Goal: Information Seeking & Learning: Learn about a topic

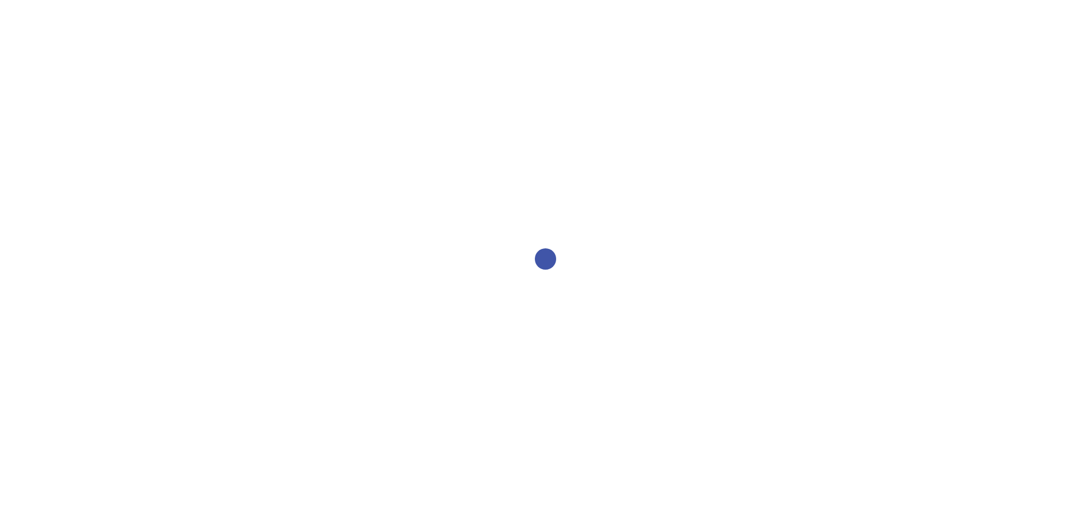
select select "2bed604d-1099-4043-b1bc-2365e8740244"
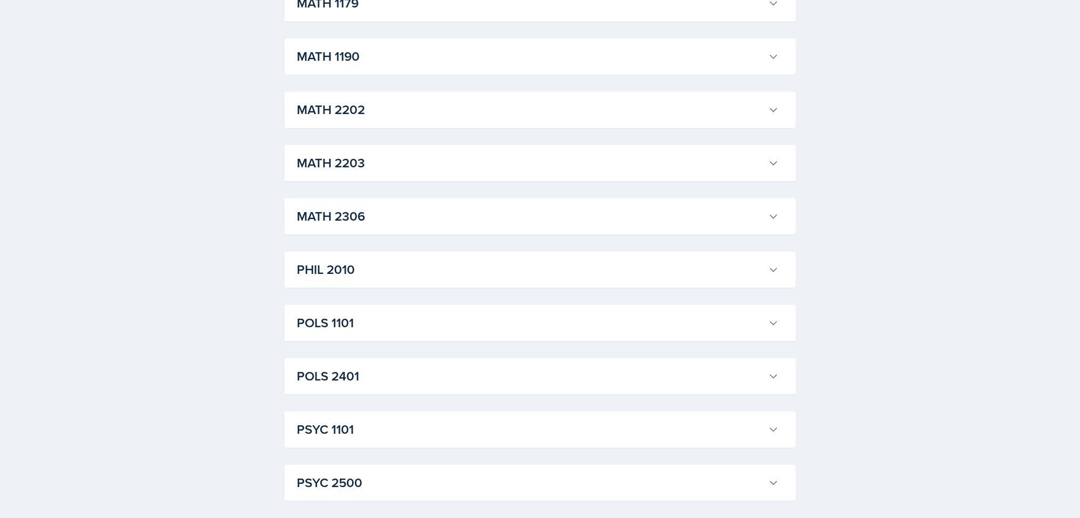
scroll to position [1278, 0]
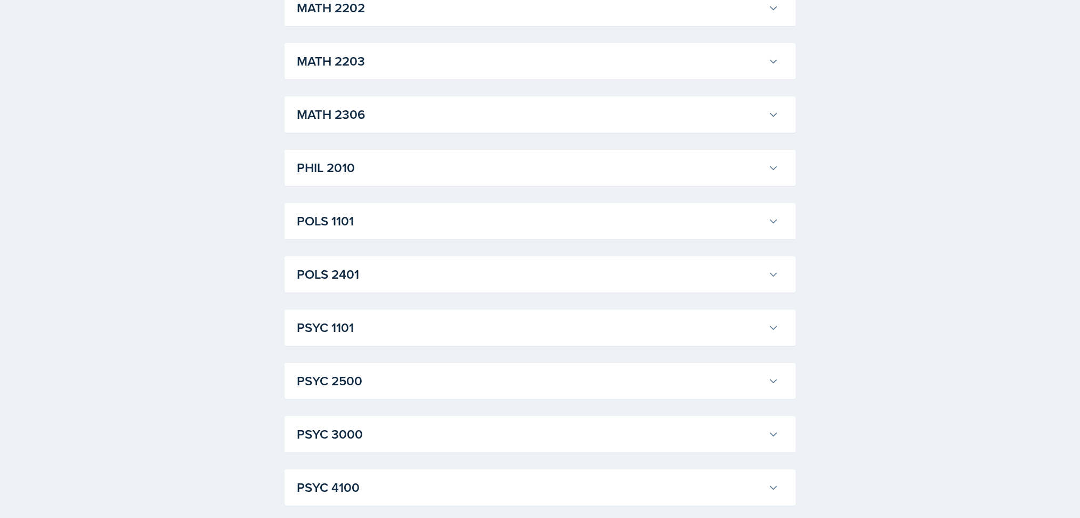
click at [392, 337] on h3 "PSYC 1101" at bounding box center [530, 327] width 467 height 19
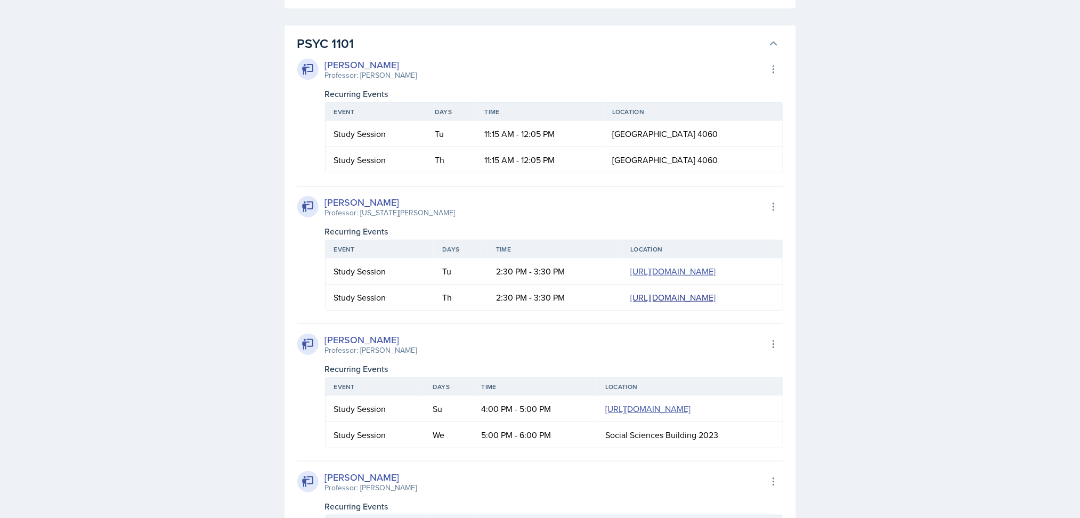
scroll to position [1846, 0]
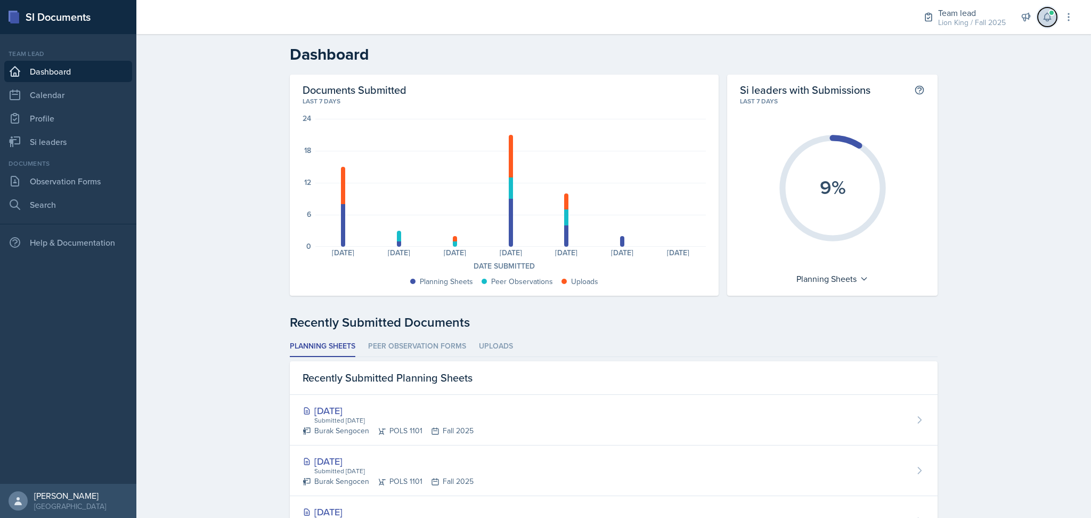
click at [1054, 18] on button at bounding box center [1046, 16] width 19 height 19
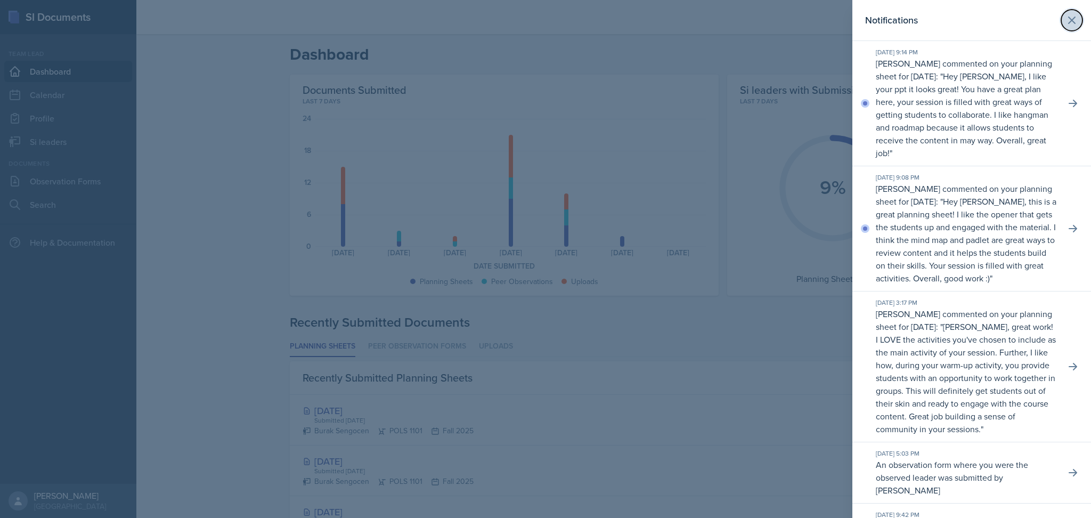
click at [1065, 21] on icon at bounding box center [1071, 20] width 13 height 13
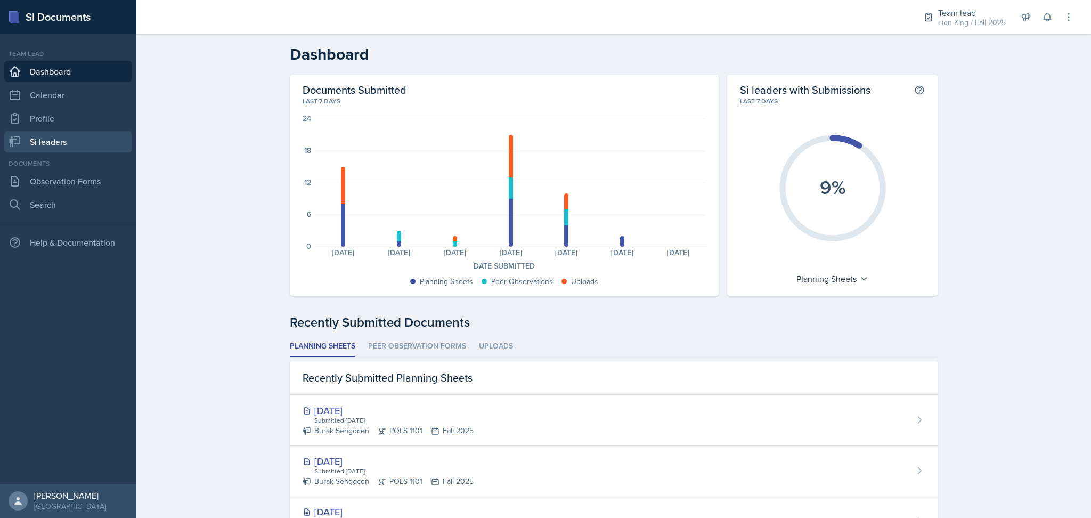
click at [86, 138] on link "Si leaders" at bounding box center [68, 141] width 128 height 21
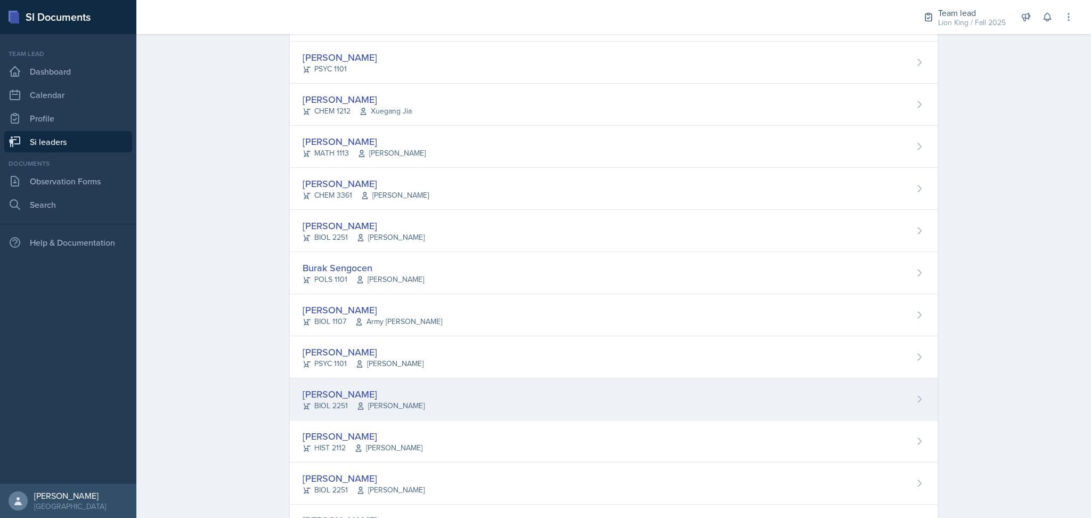
scroll to position [740, 0]
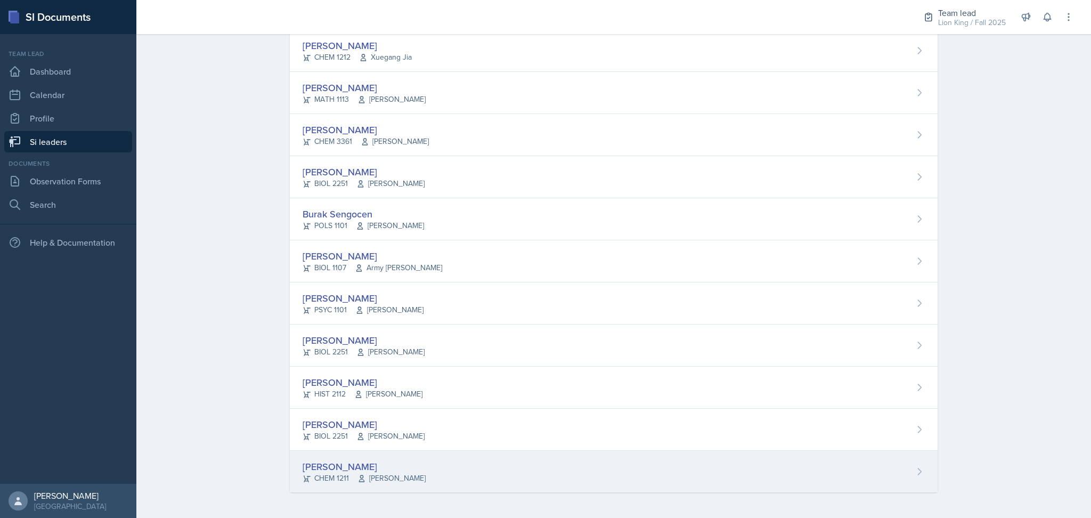
click at [389, 482] on span "[PERSON_NAME]" at bounding box center [391, 477] width 68 height 11
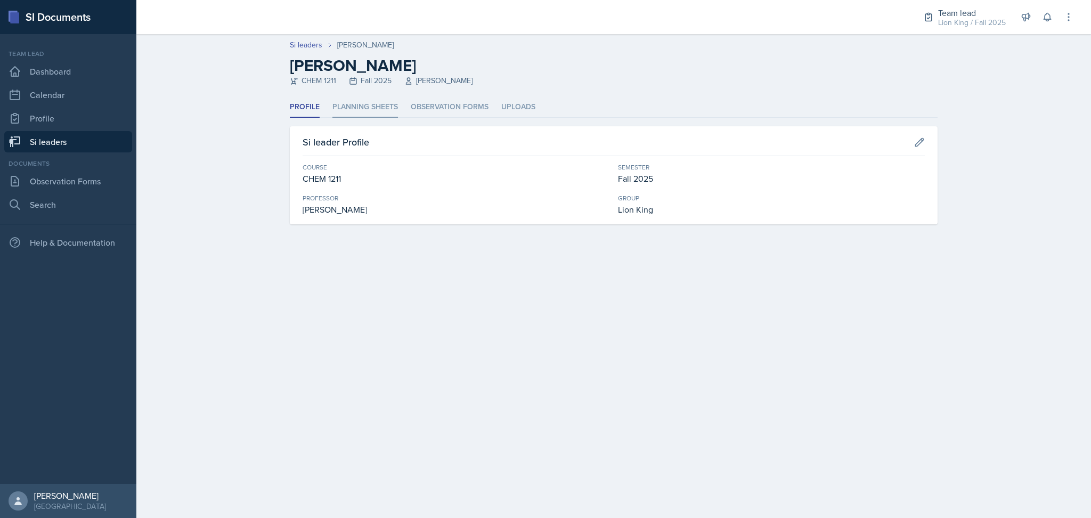
click at [364, 109] on li "Planning Sheets" at bounding box center [365, 107] width 66 height 21
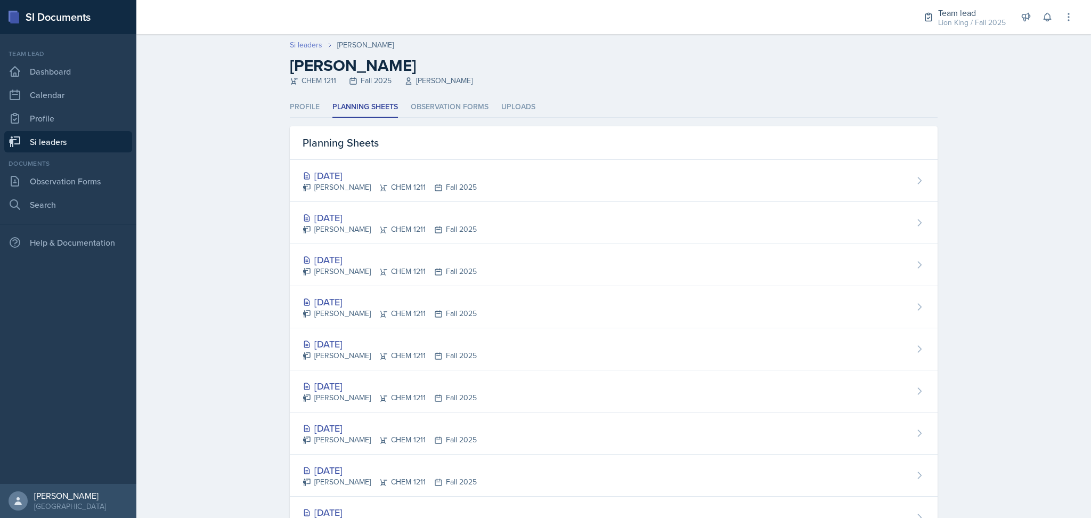
click at [304, 42] on link "Si leaders" at bounding box center [306, 44] width 32 height 11
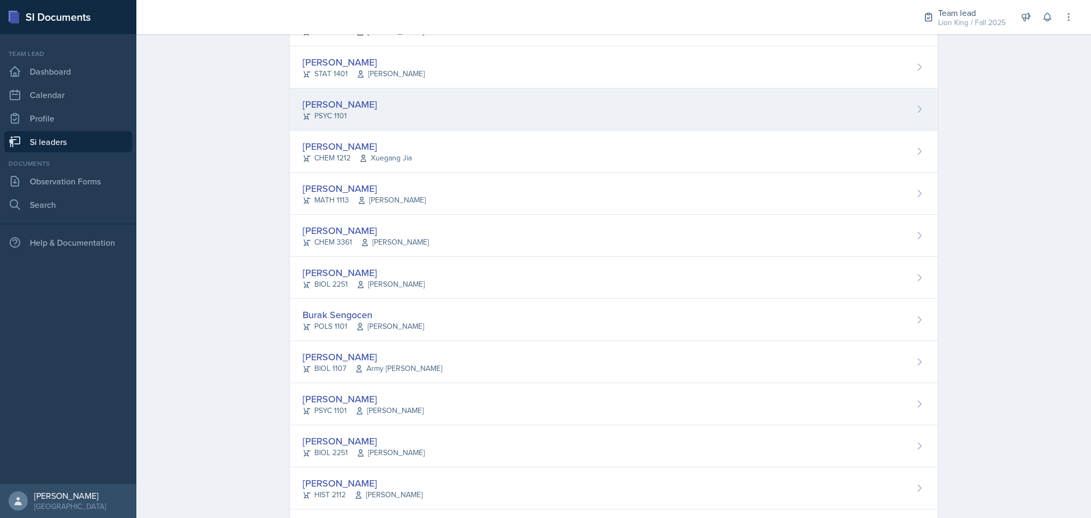
scroll to position [740, 0]
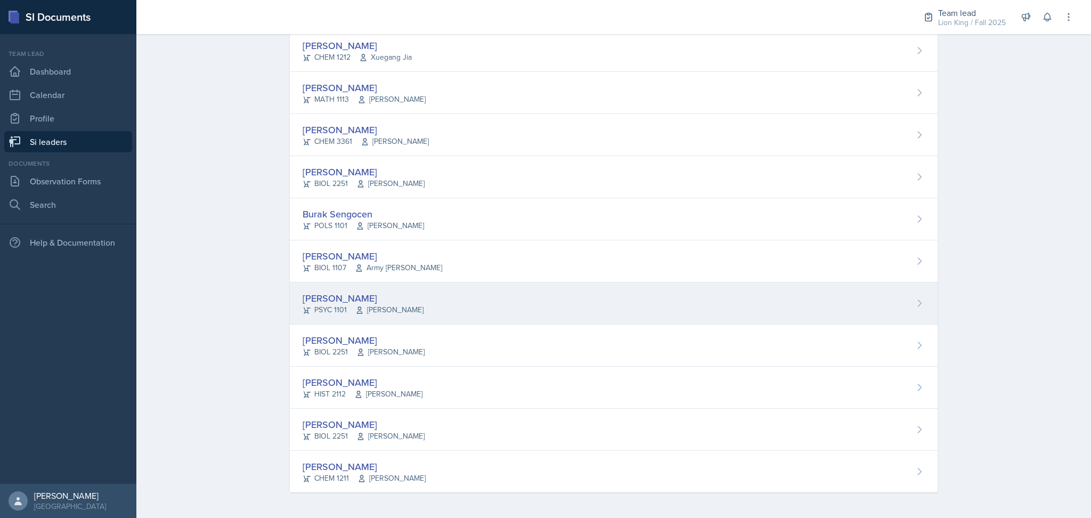
click at [459, 316] on div "[PERSON_NAME] PSYC 1101 [PERSON_NAME]" at bounding box center [614, 303] width 648 height 42
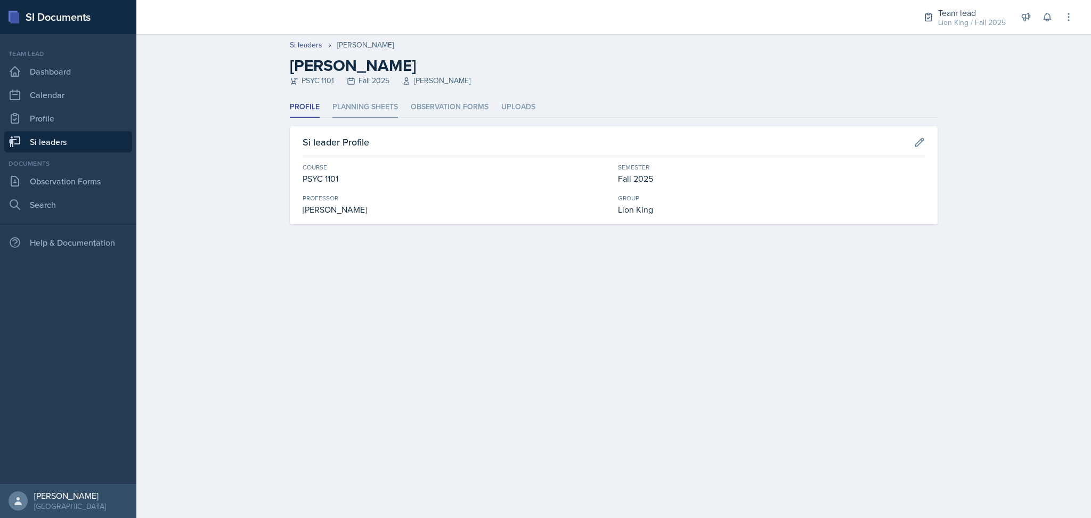
click at [385, 113] on li "Planning Sheets" at bounding box center [365, 107] width 66 height 21
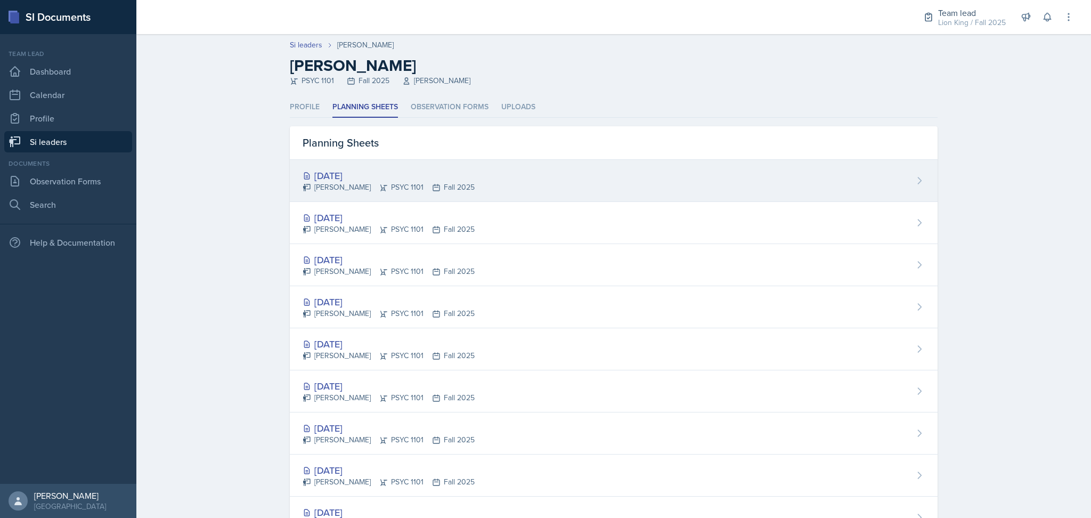
click at [493, 189] on div "[DATE] [PERSON_NAME] PSYC 1101 Fall 2025" at bounding box center [614, 181] width 648 height 42
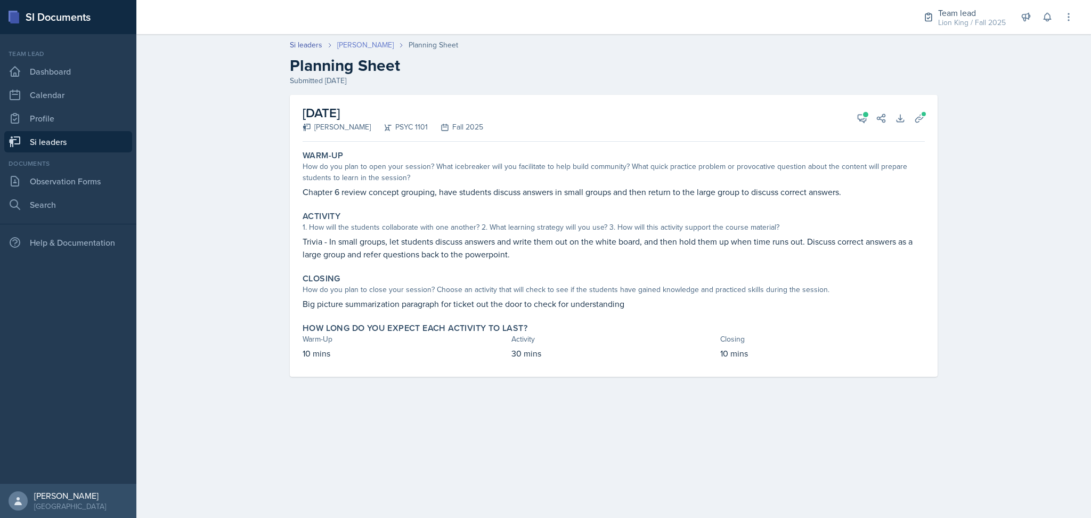
click at [358, 50] on link "[PERSON_NAME]" at bounding box center [365, 44] width 56 height 11
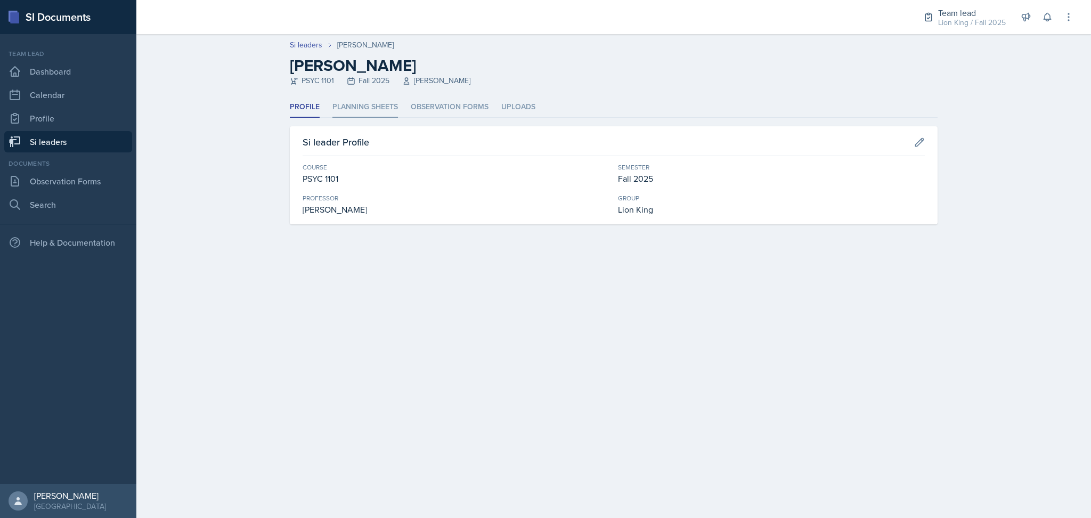
click at [361, 103] on li "Planning Sheets" at bounding box center [365, 107] width 66 height 21
